Goal: Task Accomplishment & Management: Manage account settings

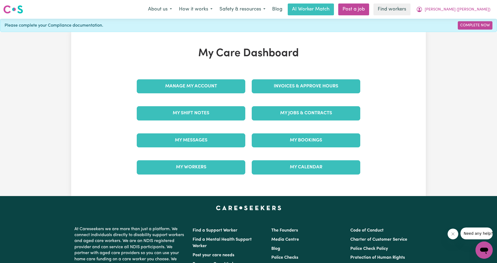
click at [288, 79] on div "Invoices & Approve Hours" at bounding box center [305, 86] width 115 height 27
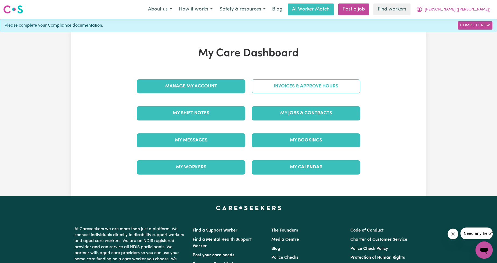
click at [288, 88] on link "Invoices & Approve Hours" at bounding box center [306, 86] width 109 height 14
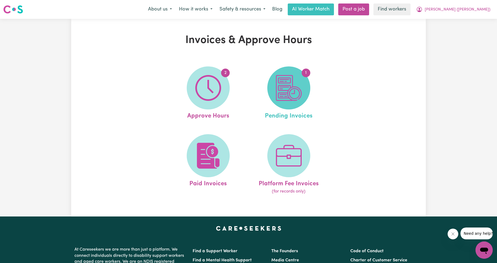
click at [285, 89] on img at bounding box center [289, 88] width 26 height 26
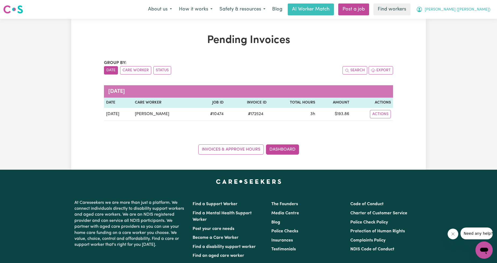
click at [463, 13] on button "[PERSON_NAME] ([PERSON_NAME])" at bounding box center [453, 9] width 81 height 11
click at [461, 19] on link "My Dashboard" at bounding box center [472, 21] width 42 height 10
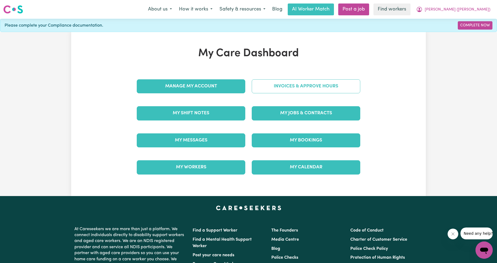
click at [321, 85] on link "Invoices & Approve Hours" at bounding box center [306, 86] width 109 height 14
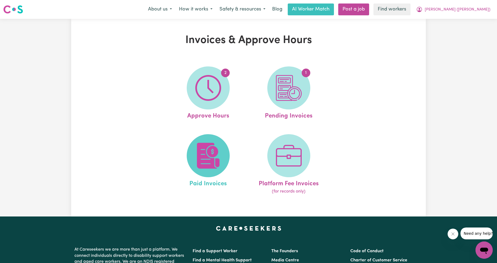
click at [200, 159] on img at bounding box center [208, 156] width 26 height 26
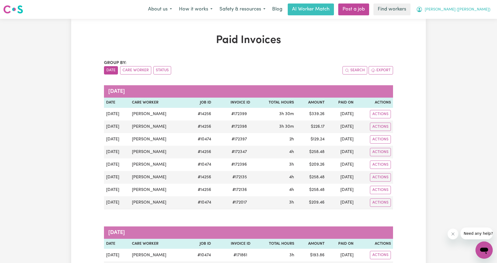
click at [467, 12] on span "[PERSON_NAME] ([PERSON_NAME])" at bounding box center [458, 10] width 66 height 6
click at [458, 33] on link "Logout" at bounding box center [472, 31] width 42 height 10
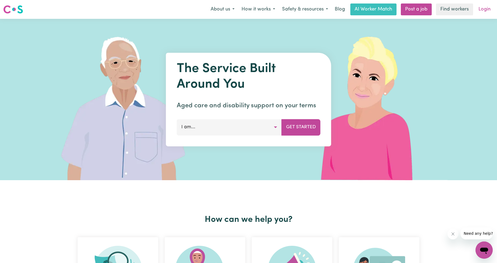
click at [478, 8] on link "Login" at bounding box center [484, 9] width 19 height 12
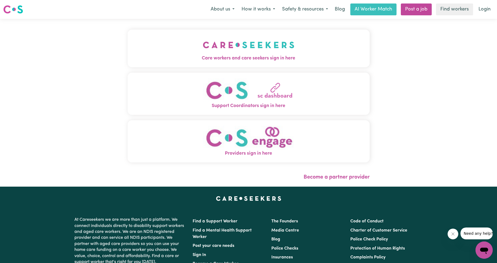
click at [230, 34] on button "Care workers and care seekers sign in here" at bounding box center [249, 49] width 242 height 38
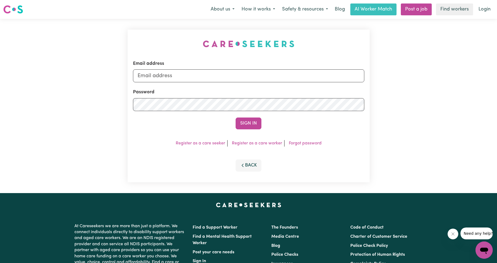
click at [215, 67] on div "Email address" at bounding box center [248, 71] width 231 height 22
click at [213, 82] on input "Email address" at bounding box center [248, 75] width 231 height 13
drag, startPoint x: 166, startPoint y: 75, endPoint x: 283, endPoint y: 85, distance: 117.8
click at [283, 85] on form "Email address [EMAIL_ADDRESS][PERSON_NAME][DOMAIN_NAME] Password Sign In" at bounding box center [248, 94] width 231 height 69
type input "[EMAIL_ADDRESS][DOMAIN_NAME]"
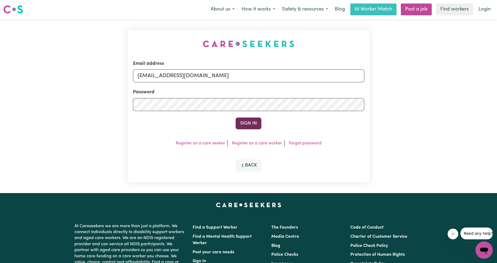
click at [249, 120] on button "Sign In" at bounding box center [249, 123] width 26 height 12
